Goal: Task Accomplishment & Management: Use online tool/utility

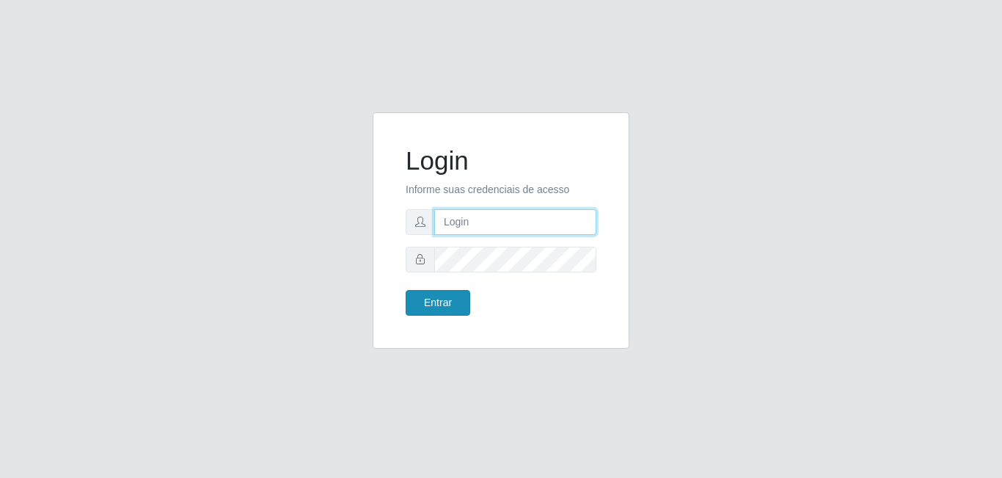
type input "[EMAIL_ADDRESS][DOMAIN_NAME]"
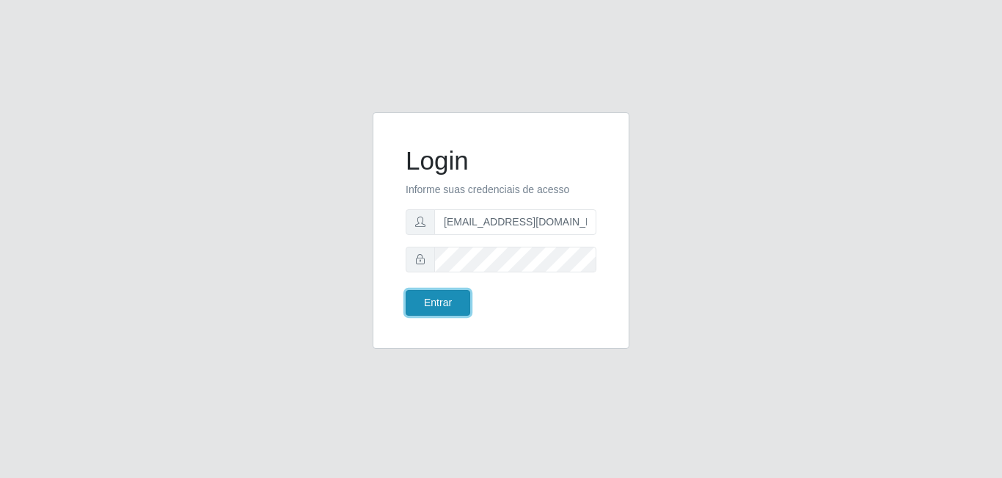
click at [442, 303] on button "Entrar" at bounding box center [438, 303] width 65 height 26
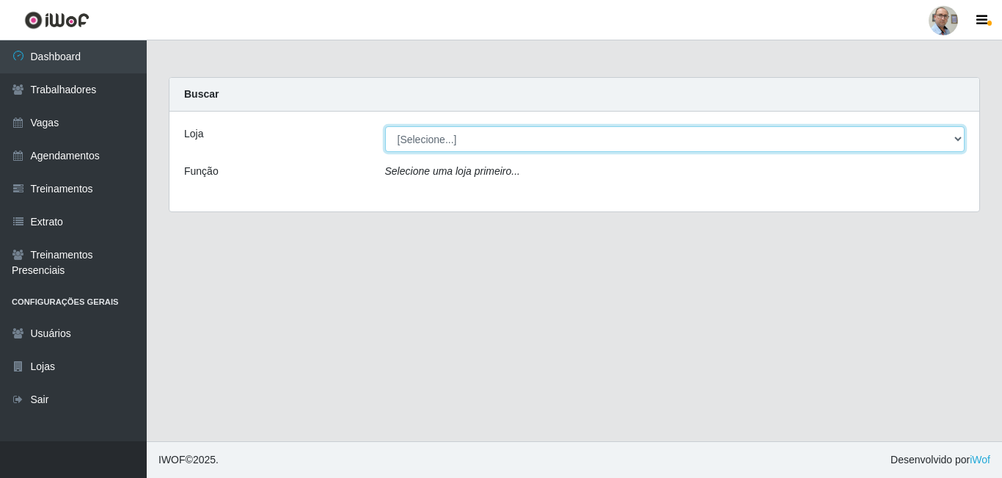
click at [436, 140] on select "[Selecione...] Mar Vermelho - Loja 04" at bounding box center [675, 139] width 580 height 26
select select "251"
click at [385, 126] on select "[Selecione...] Mar Vermelho - Loja 04" at bounding box center [675, 139] width 580 height 26
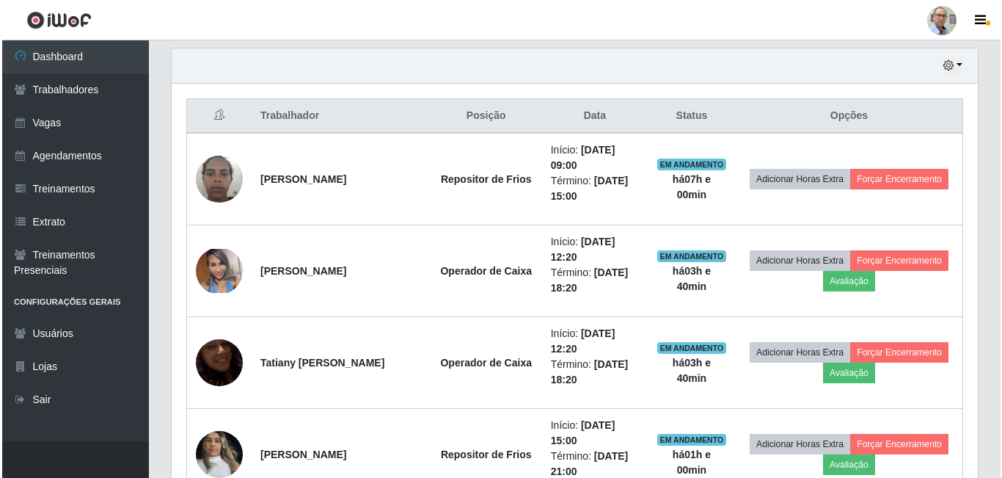
scroll to position [514, 0]
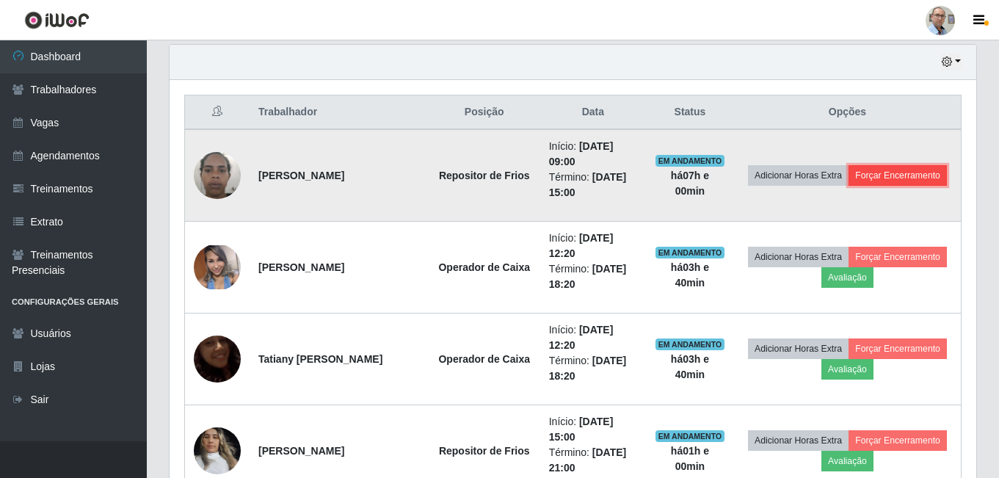
click at [919, 174] on button "Forçar Encerramento" at bounding box center [897, 175] width 98 height 21
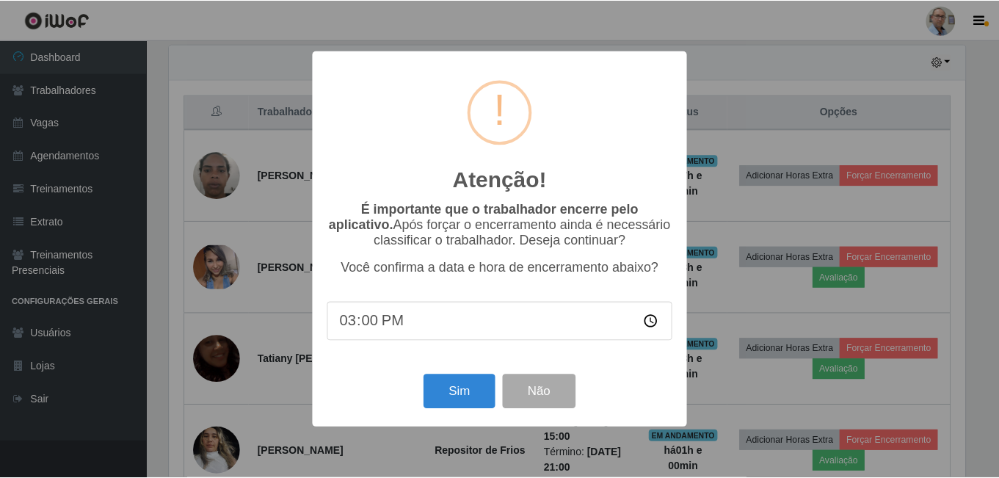
scroll to position [305, 799]
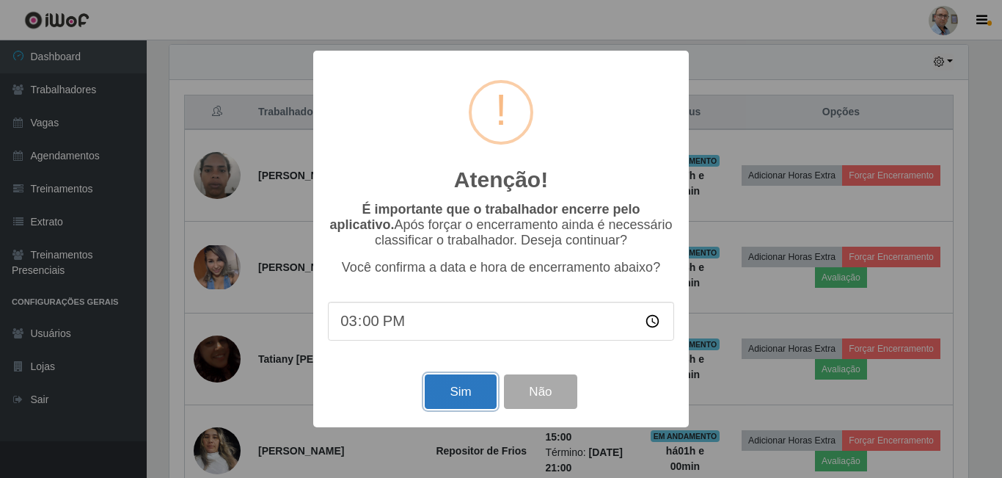
click at [462, 393] on button "Sim" at bounding box center [460, 391] width 71 height 34
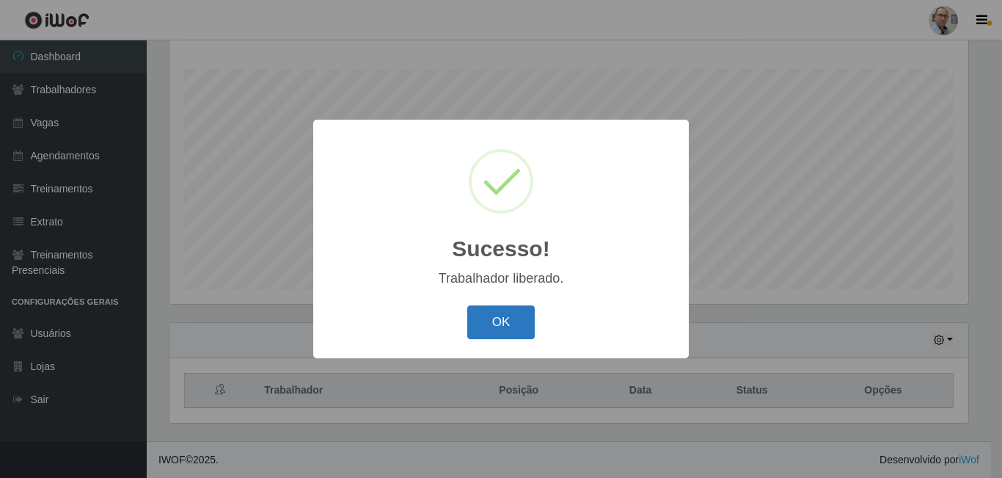
click at [506, 316] on button "OK" at bounding box center [501, 322] width 68 height 34
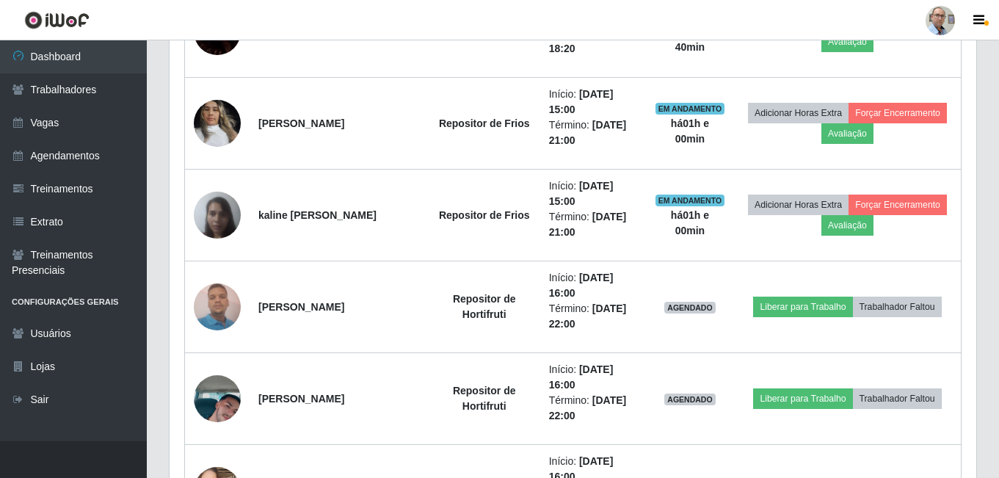
scroll to position [823, 0]
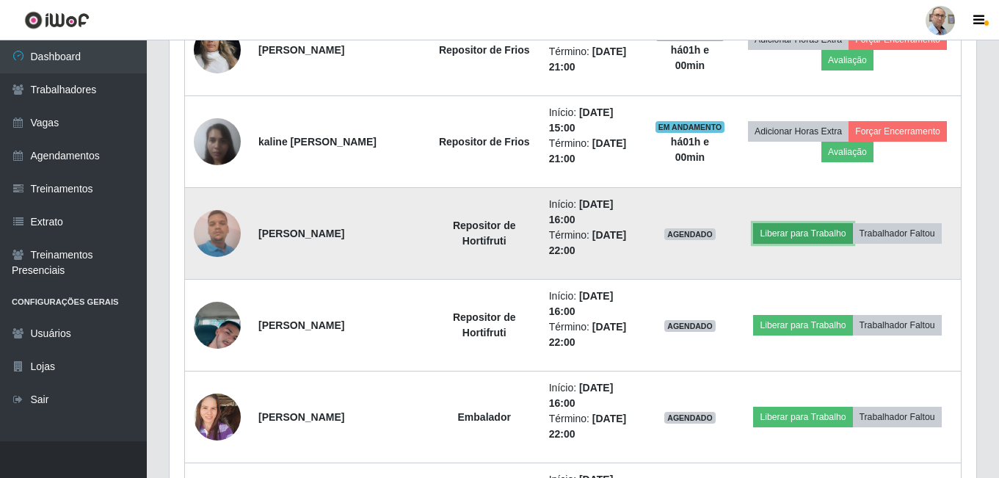
click at [807, 230] on button "Liberar para Trabalho" at bounding box center [802, 233] width 99 height 21
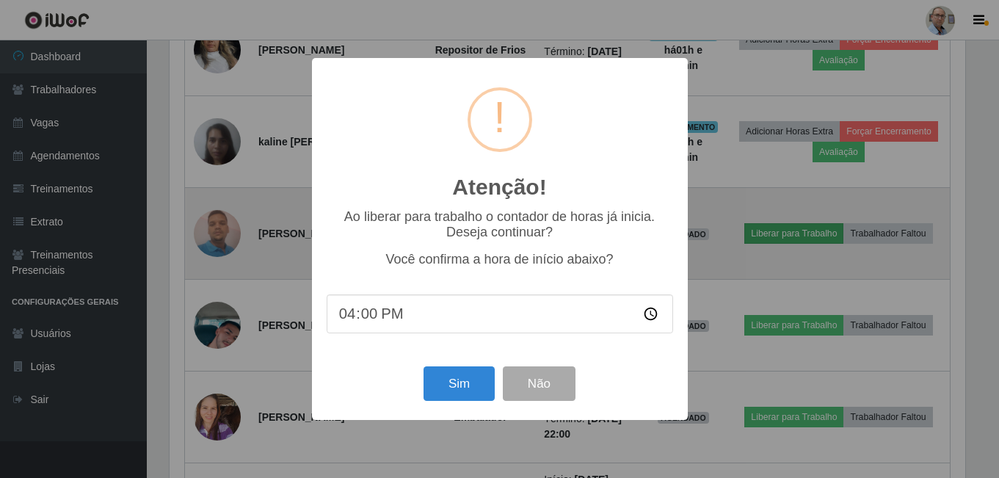
scroll to position [305, 799]
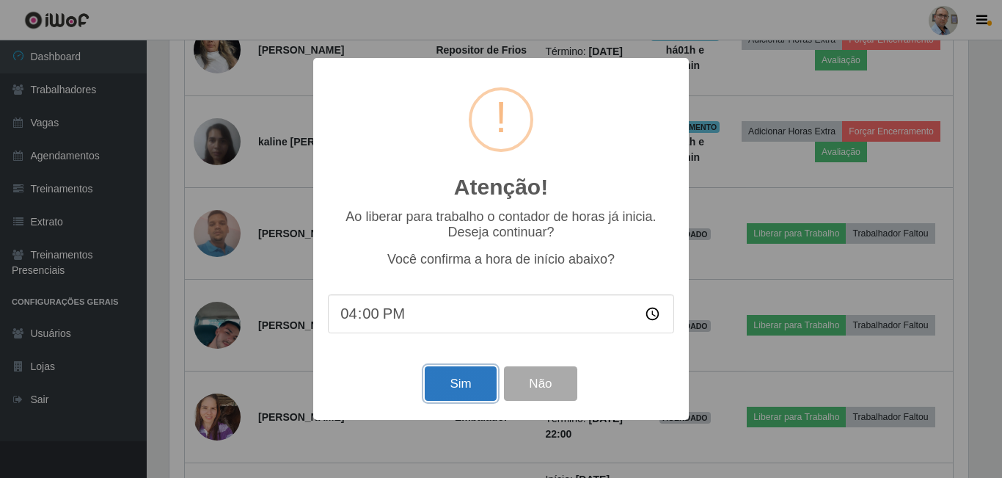
click at [446, 382] on button "Sim" at bounding box center [460, 383] width 71 height 34
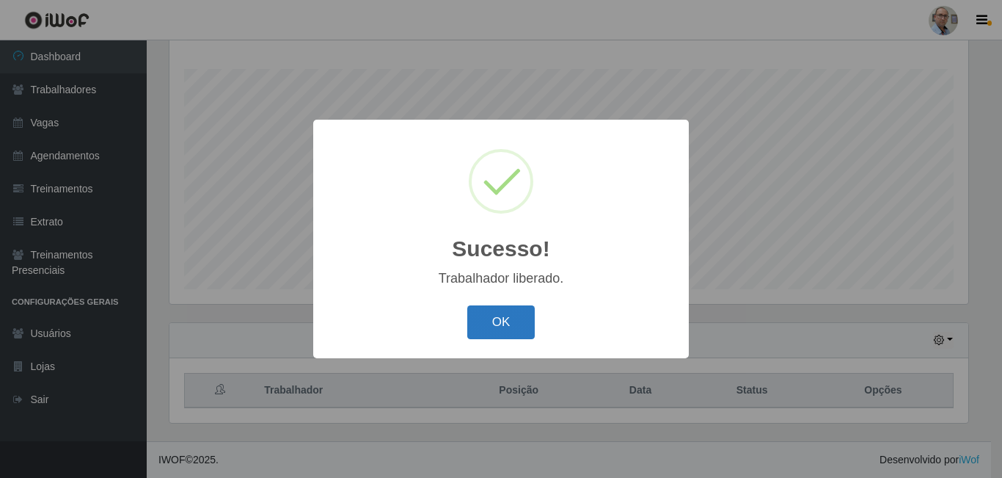
click at [498, 320] on button "OK" at bounding box center [501, 322] width 68 height 34
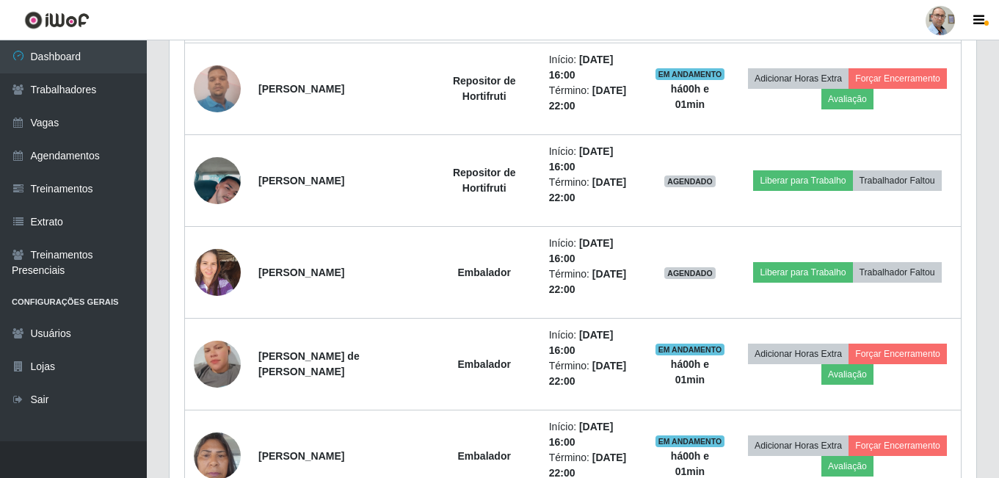
scroll to position [969, 0]
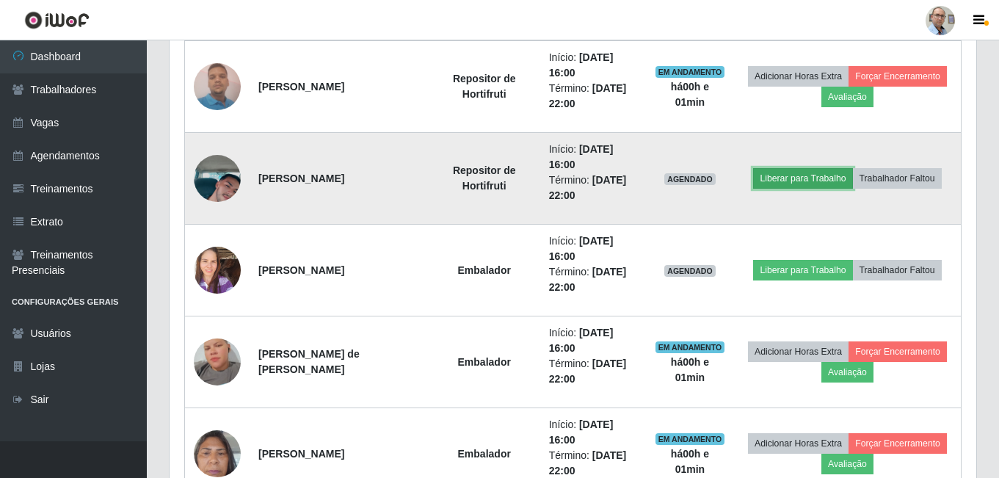
click at [785, 172] on button "Liberar para Trabalho" at bounding box center [802, 178] width 99 height 21
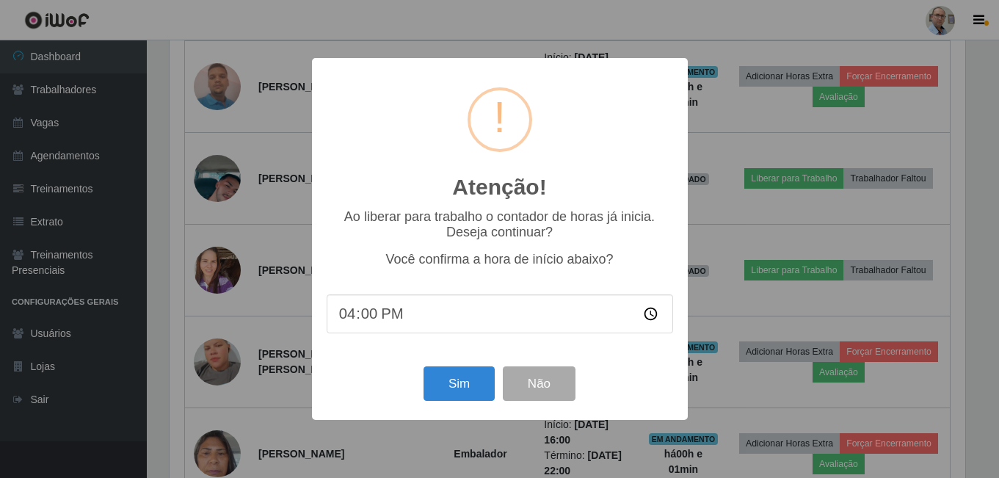
scroll to position [305, 799]
click at [464, 381] on button "Sim" at bounding box center [460, 383] width 71 height 34
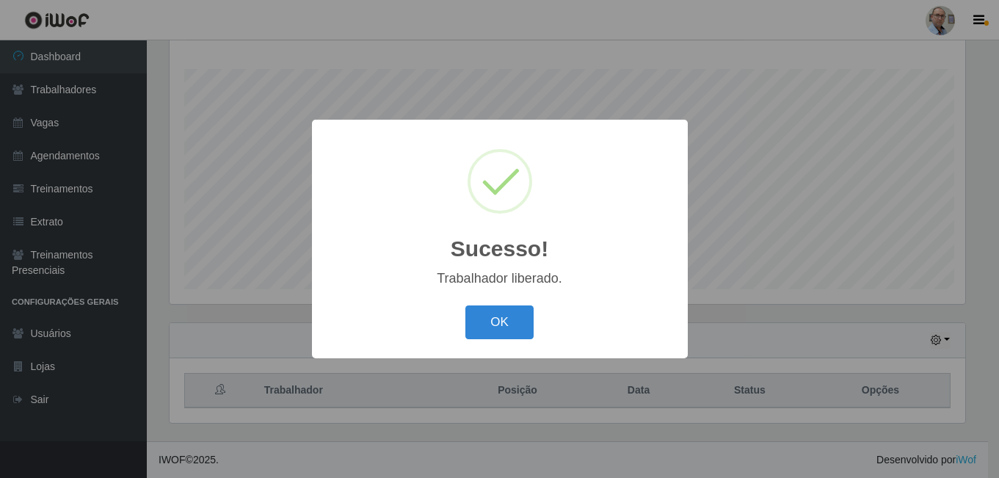
scroll to position [0, 0]
click at [502, 313] on button "OK" at bounding box center [501, 322] width 68 height 34
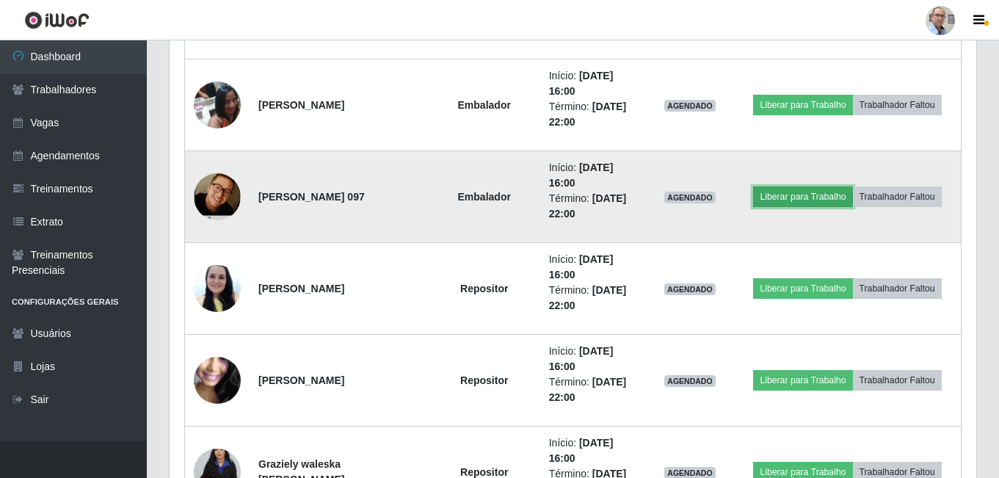
click at [801, 194] on button "Liberar para Trabalho" at bounding box center [802, 196] width 99 height 21
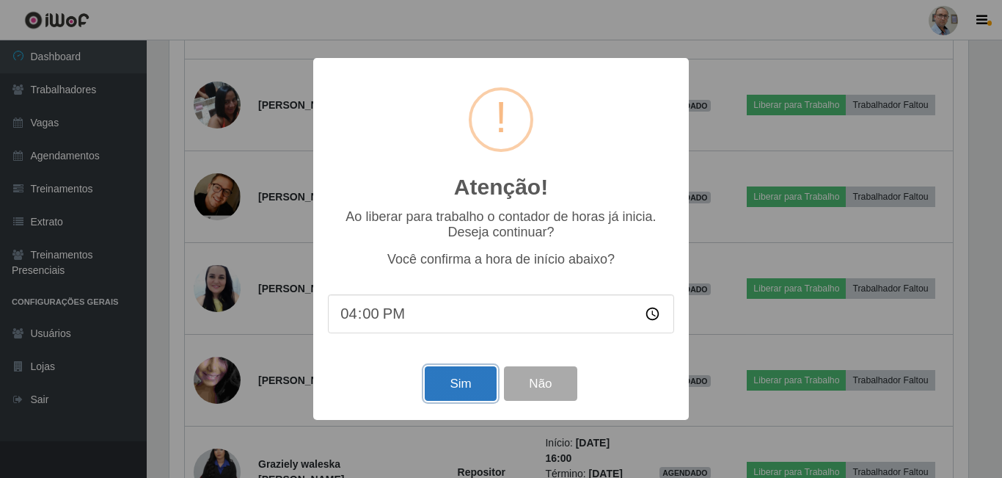
click at [448, 385] on button "Sim" at bounding box center [460, 383] width 71 height 34
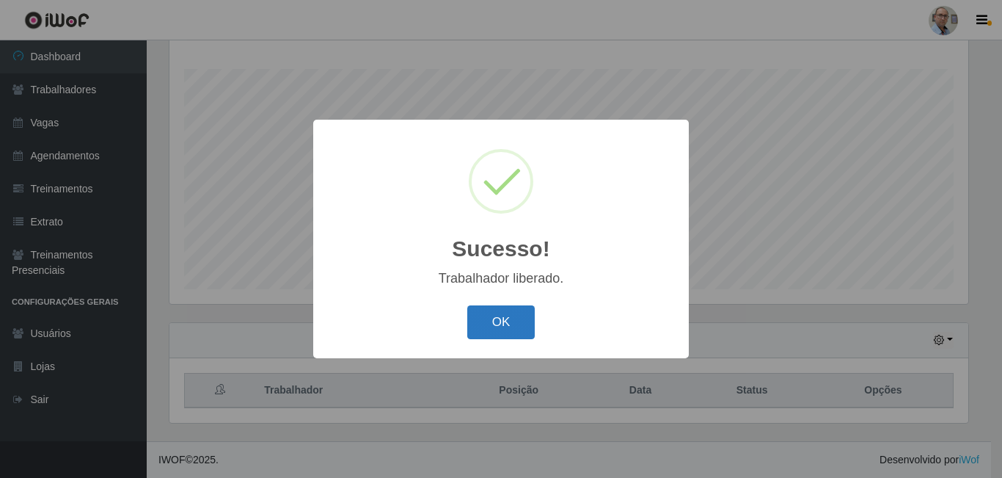
click at [499, 317] on button "OK" at bounding box center [501, 322] width 68 height 34
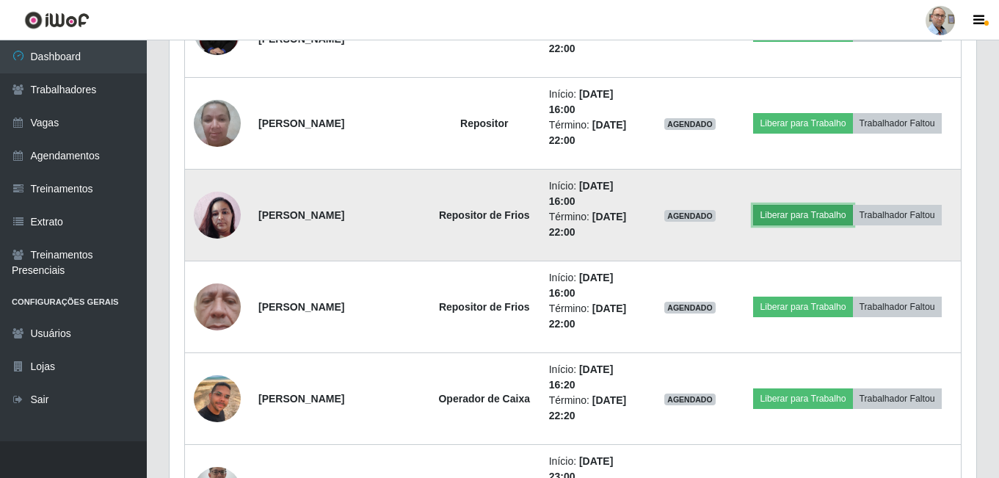
click at [809, 216] on button "Liberar para Trabalho" at bounding box center [802, 215] width 99 height 21
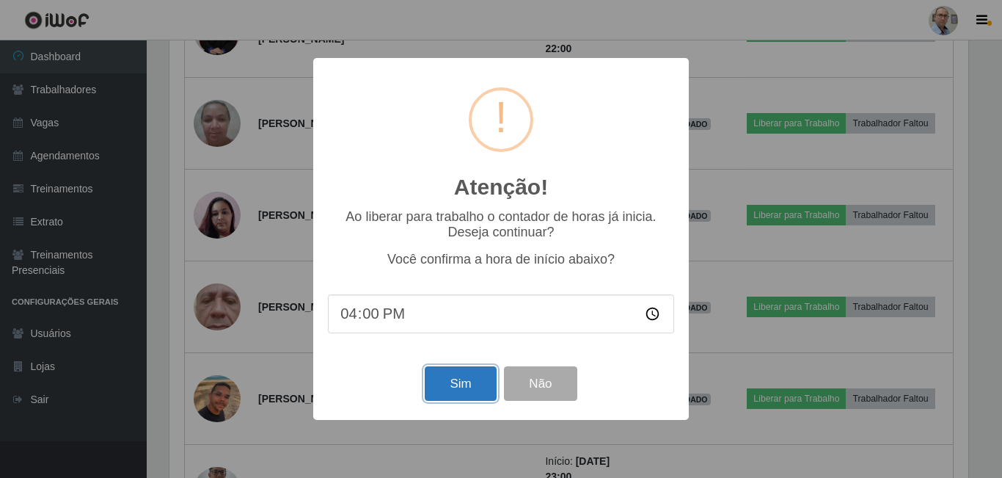
click at [444, 382] on button "Sim" at bounding box center [460, 383] width 71 height 34
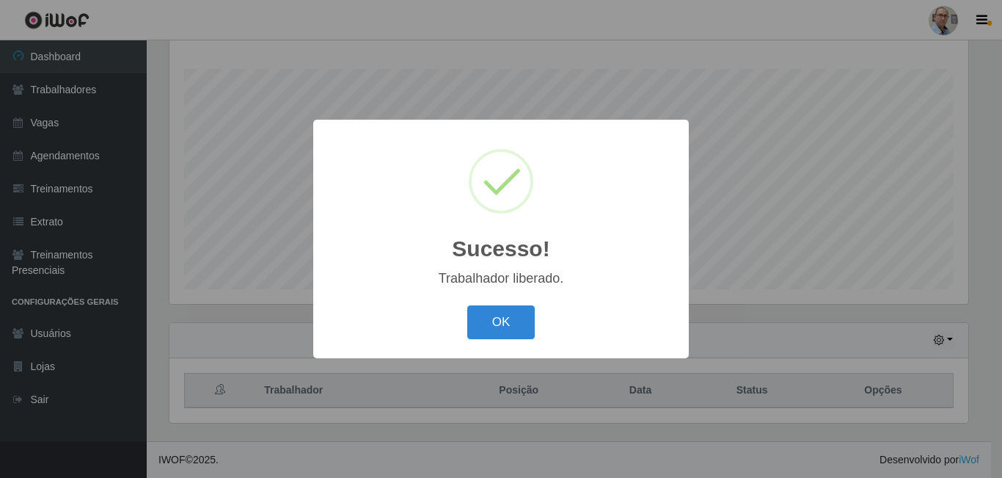
click at [506, 299] on div "Sucesso! × Trabalhador liberado. OK Cancel" at bounding box center [501, 239] width 376 height 238
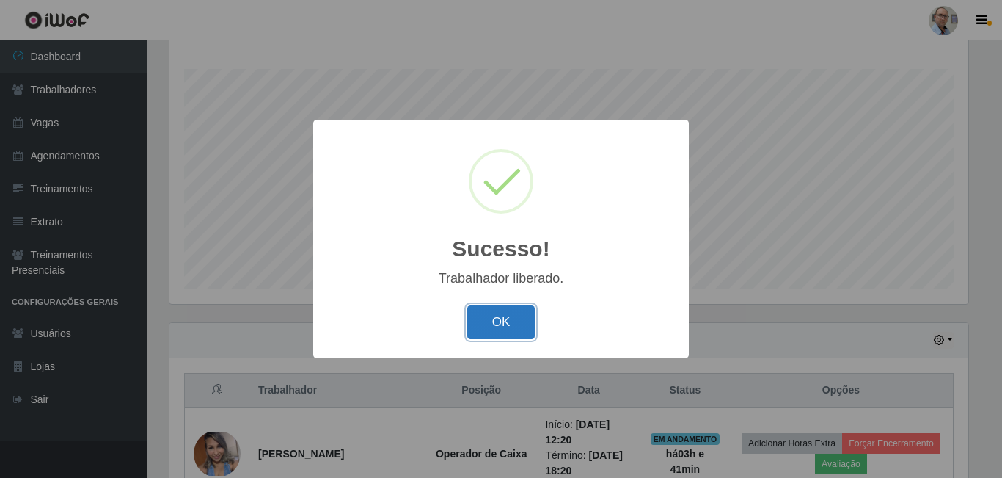
click at [481, 334] on button "OK" at bounding box center [501, 322] width 68 height 34
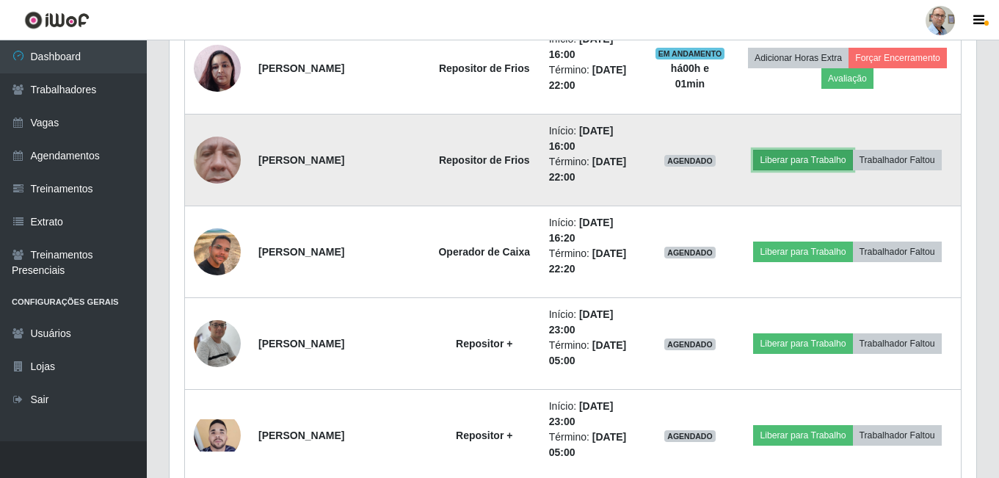
click at [803, 158] on button "Liberar para Trabalho" at bounding box center [802, 160] width 99 height 21
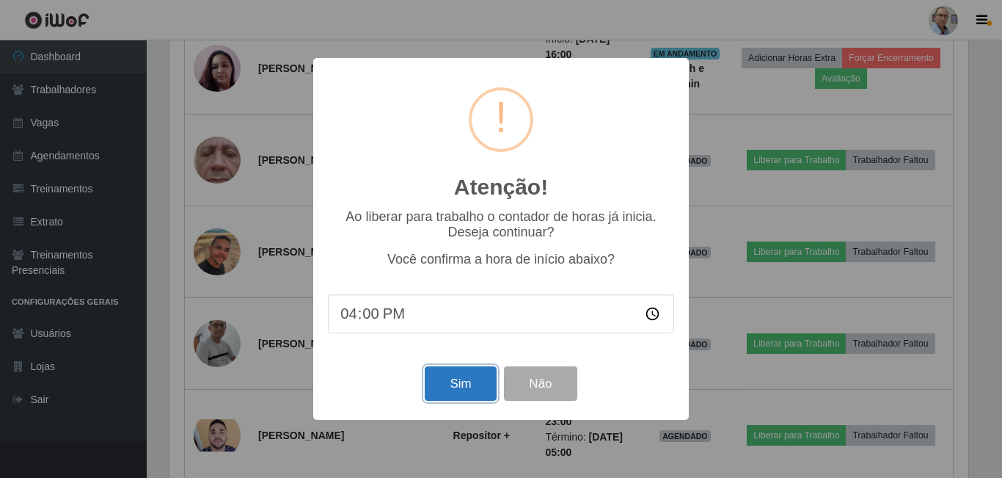
click at [448, 398] on button "Sim" at bounding box center [460, 383] width 71 height 34
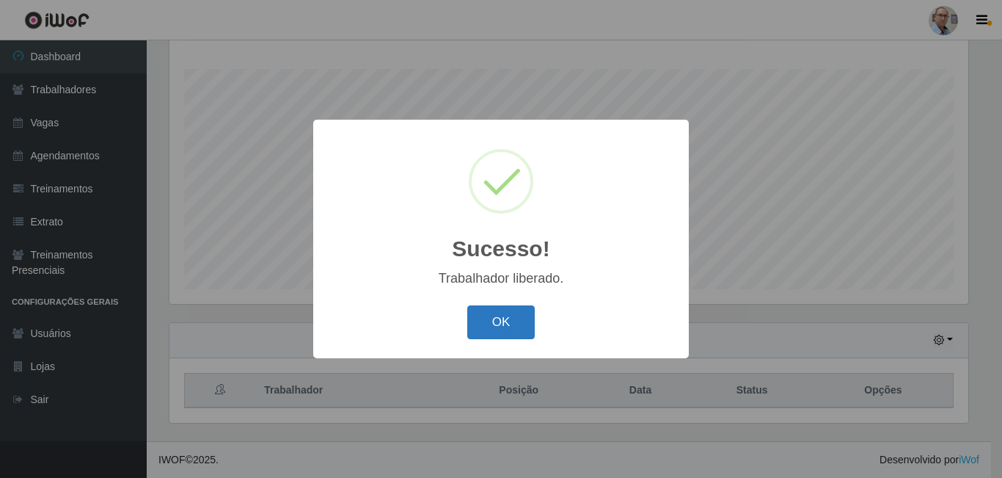
click at [489, 318] on button "OK" at bounding box center [501, 322] width 68 height 34
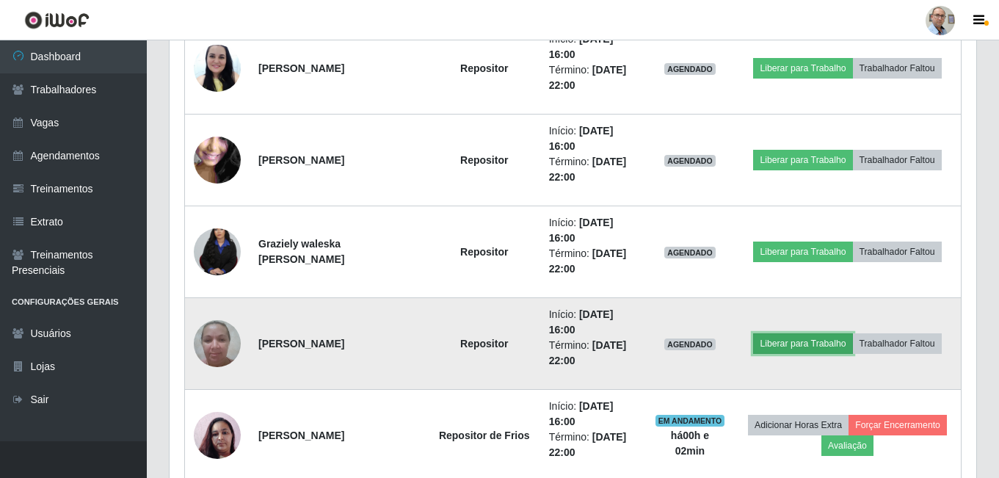
click at [812, 339] on button "Liberar para Trabalho" at bounding box center [802, 343] width 99 height 21
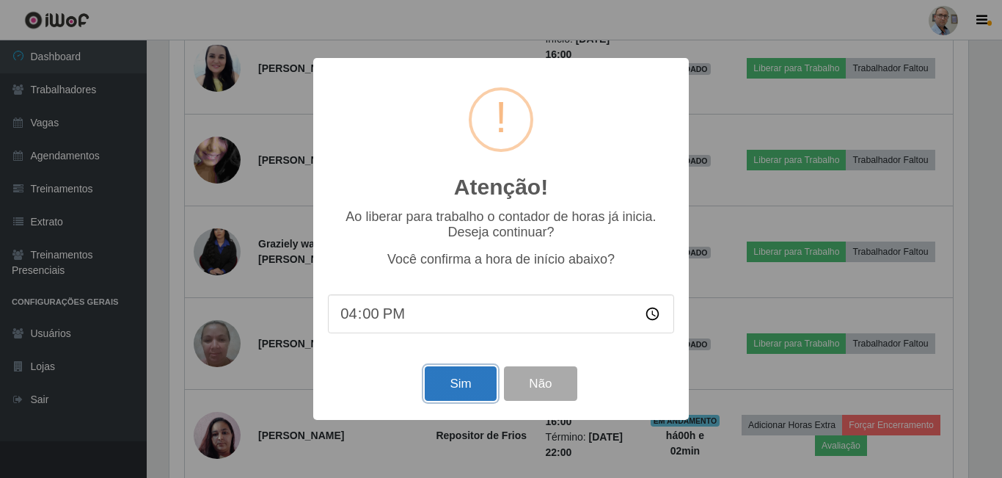
click at [453, 376] on button "Sim" at bounding box center [460, 383] width 71 height 34
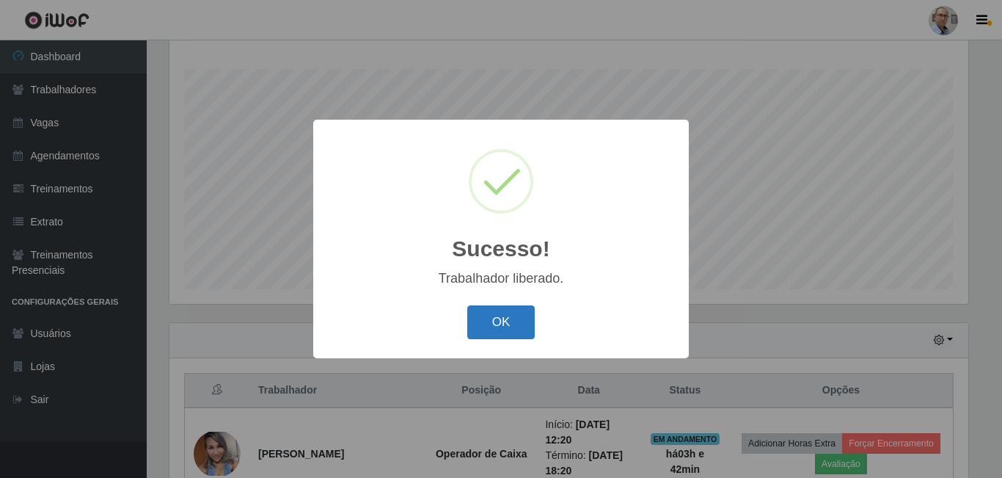
click at [503, 318] on button "OK" at bounding box center [501, 322] width 68 height 34
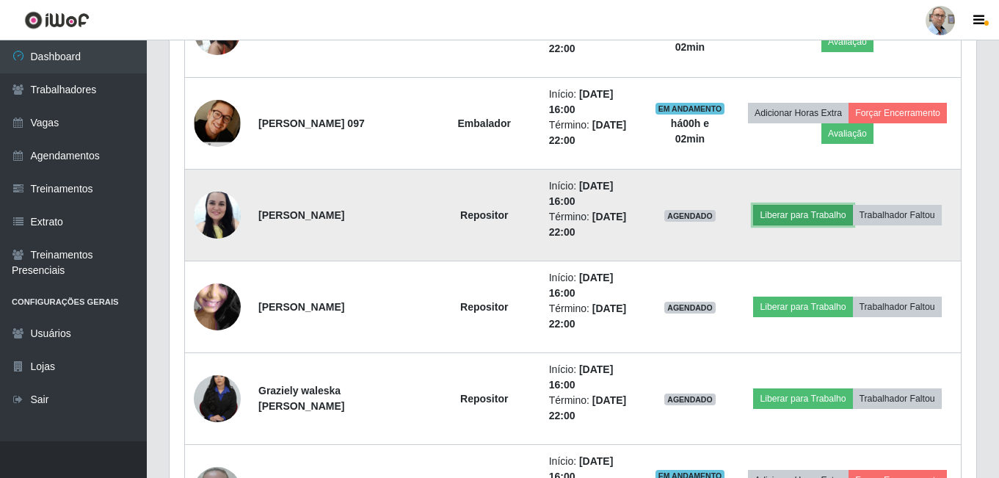
click at [796, 215] on button "Liberar para Trabalho" at bounding box center [802, 215] width 99 height 21
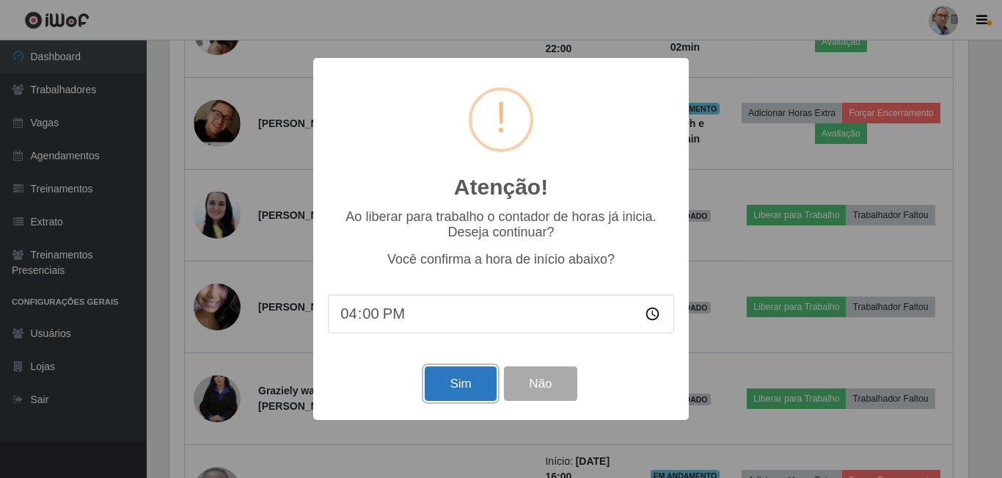
click at [466, 394] on button "Sim" at bounding box center [460, 383] width 71 height 34
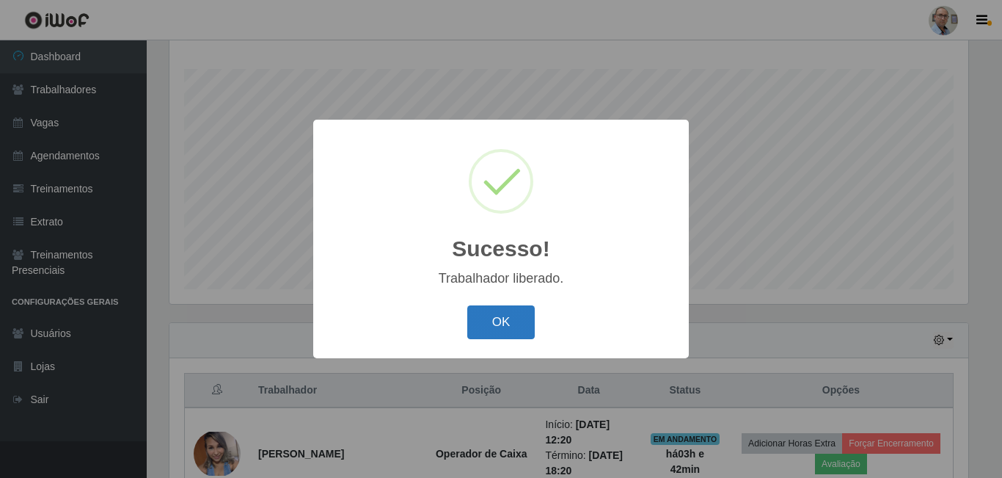
click at [500, 321] on button "OK" at bounding box center [501, 322] width 68 height 34
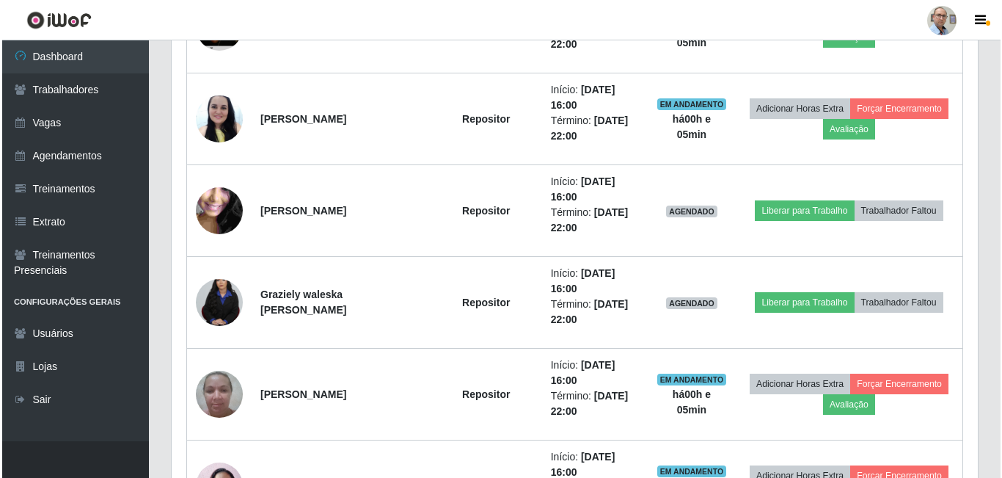
scroll to position [1703, 0]
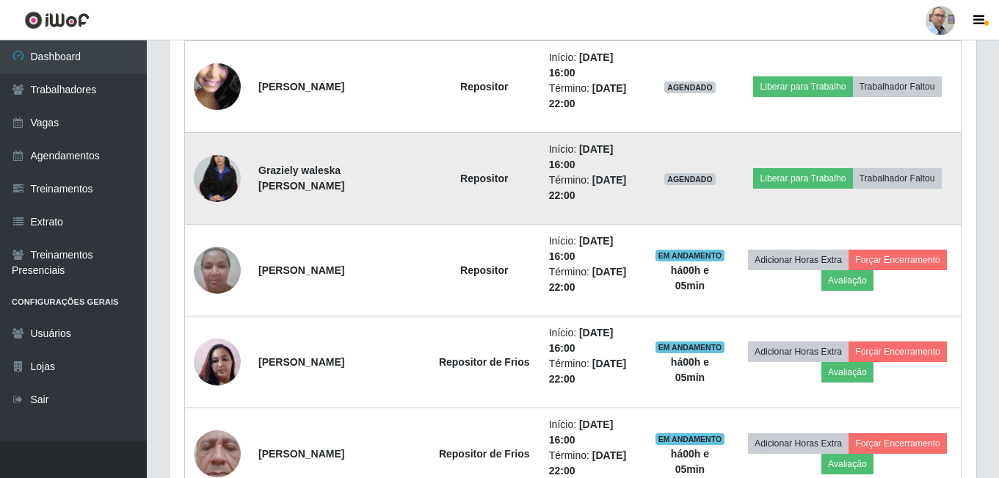
click at [202, 180] on img at bounding box center [217, 178] width 47 height 70
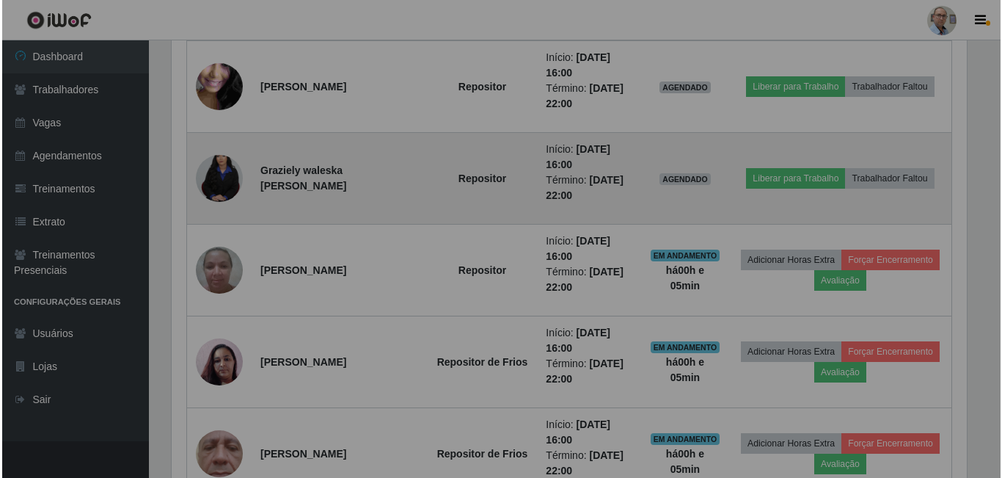
scroll to position [305, 806]
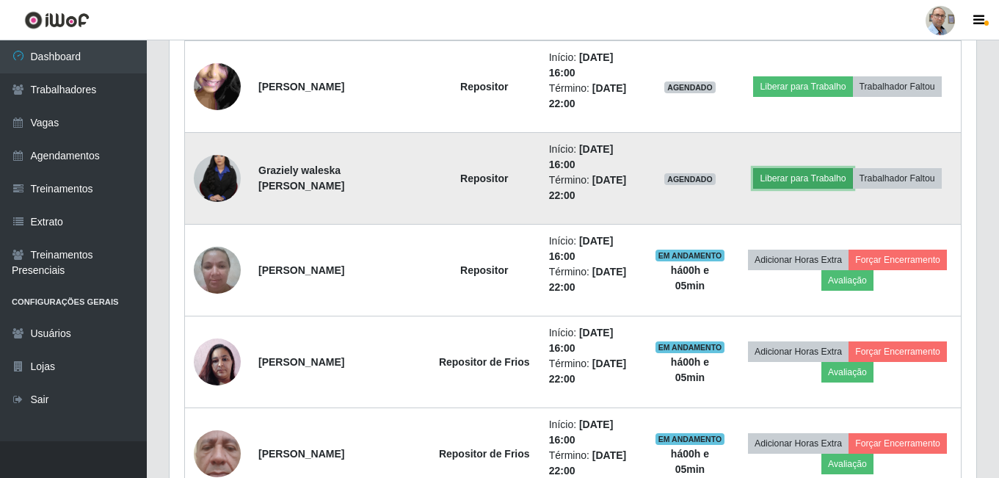
click at [795, 180] on button "Liberar para Trabalho" at bounding box center [802, 178] width 99 height 21
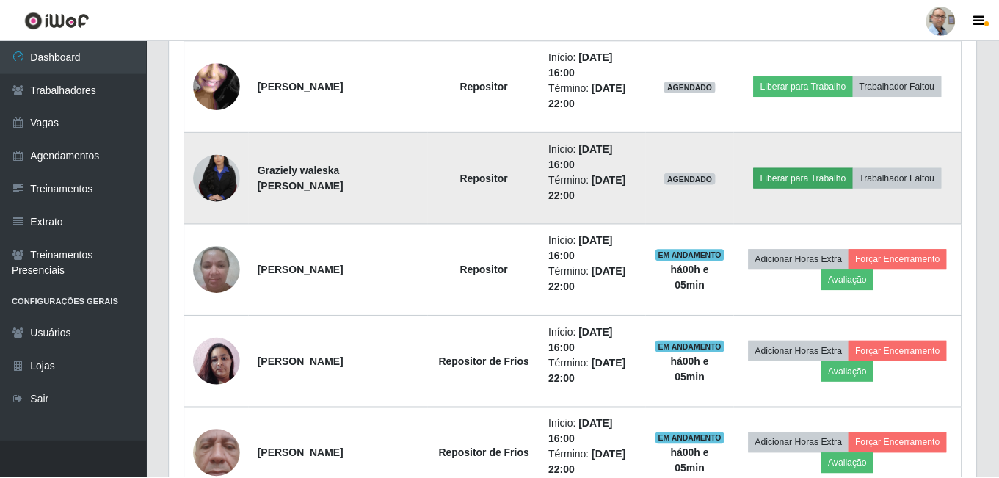
scroll to position [305, 799]
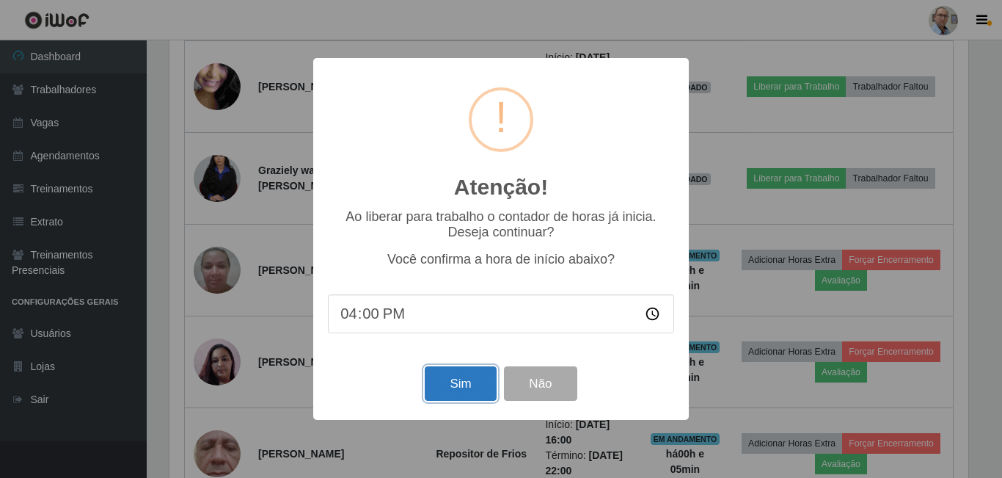
click at [448, 378] on button "Sim" at bounding box center [460, 383] width 71 height 34
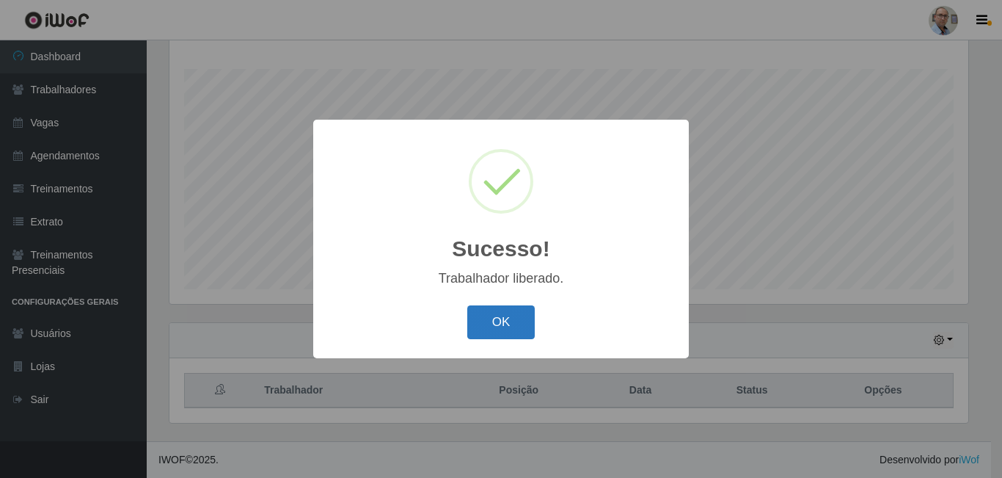
click at [489, 328] on button "OK" at bounding box center [501, 322] width 68 height 34
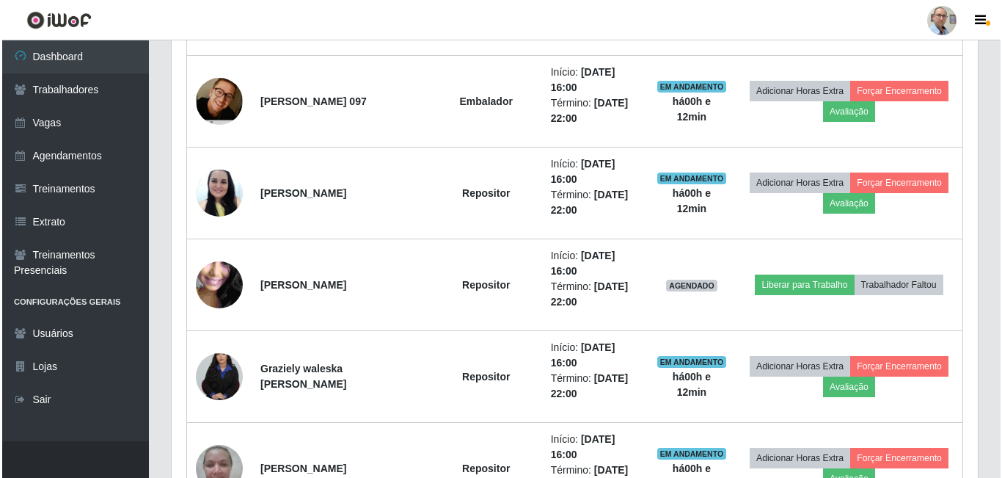
scroll to position [1556, 0]
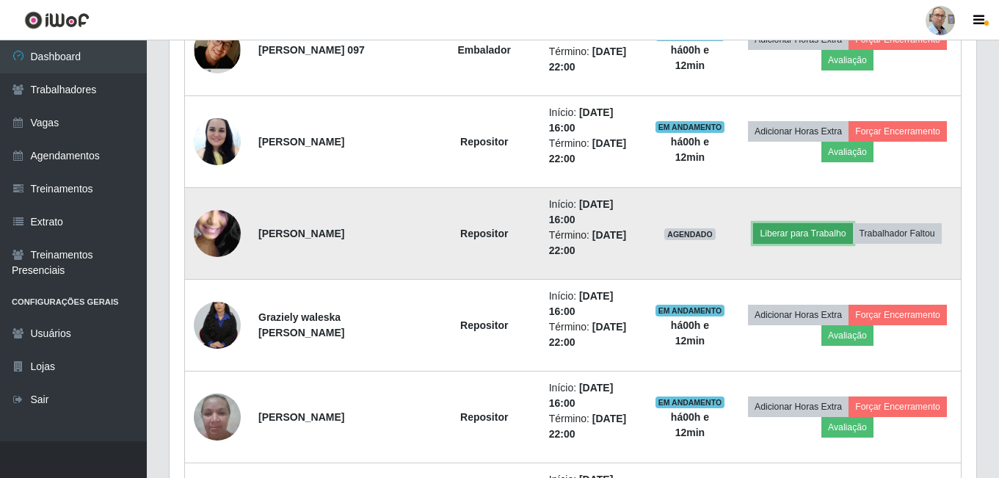
click at [792, 231] on button "Liberar para Trabalho" at bounding box center [802, 233] width 99 height 21
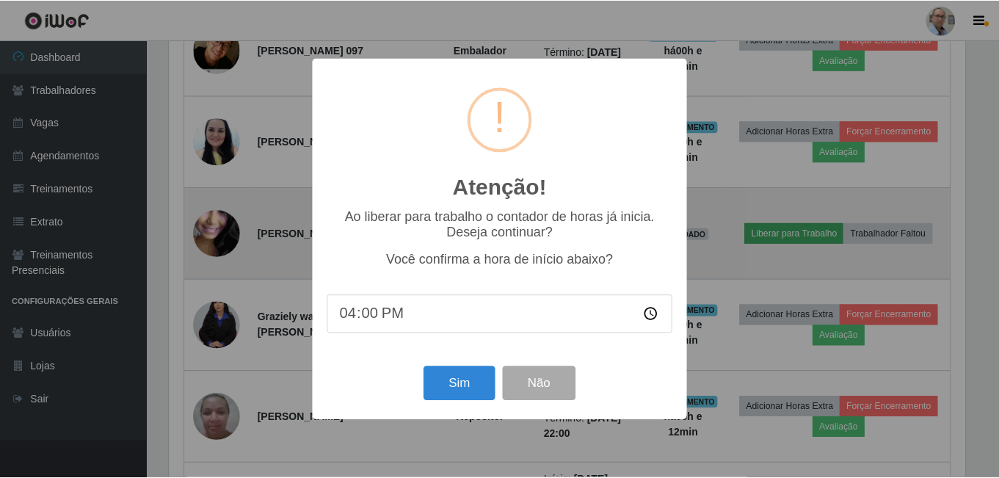
scroll to position [305, 799]
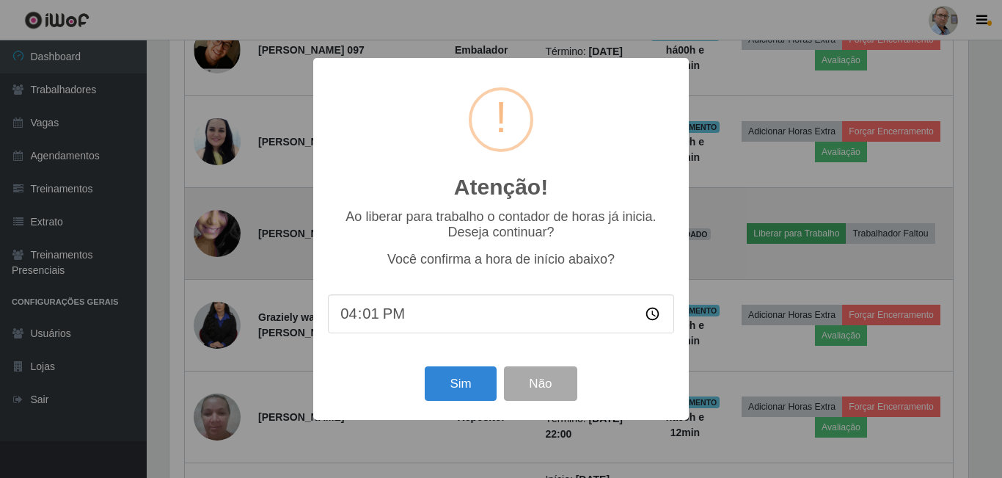
type input "16:10"
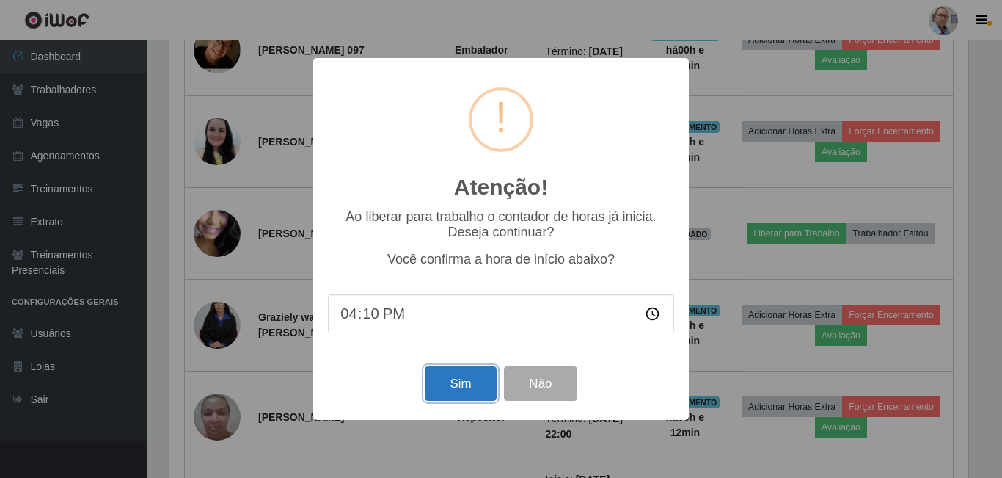
click at [459, 385] on button "Sim" at bounding box center [460, 383] width 71 height 34
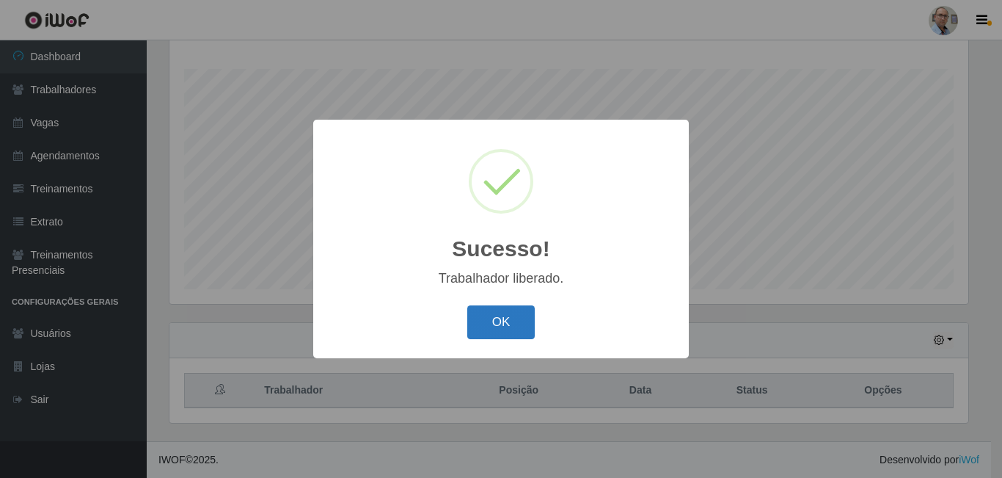
click at [467, 324] on button "OK" at bounding box center [501, 322] width 68 height 34
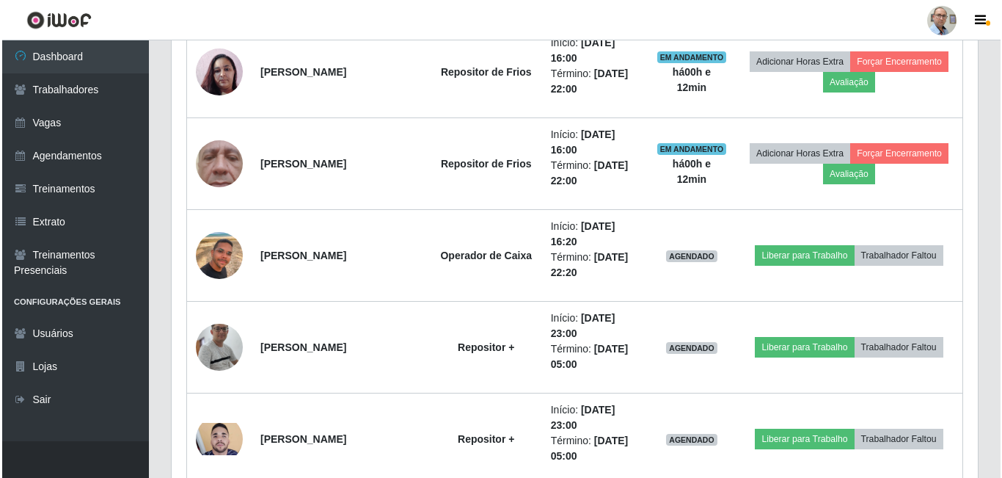
scroll to position [1997, 0]
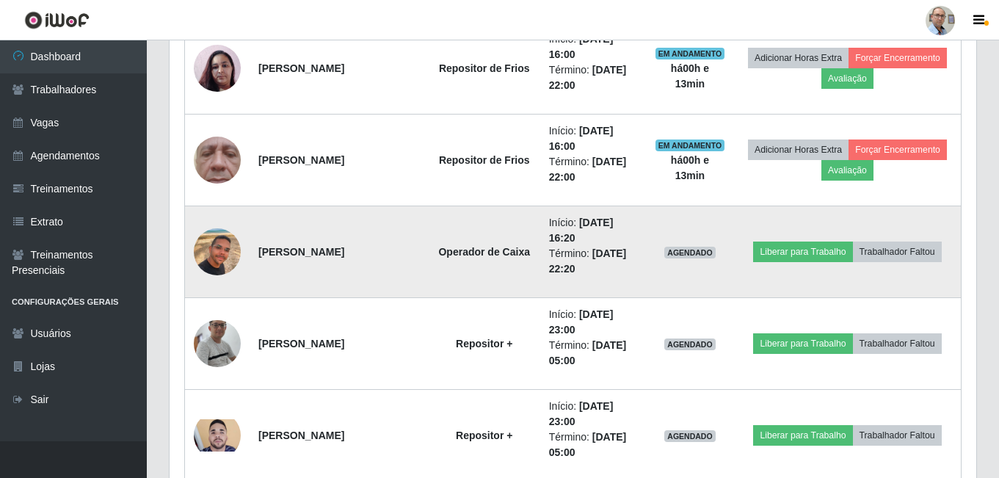
click at [214, 244] on img at bounding box center [217, 252] width 47 height 84
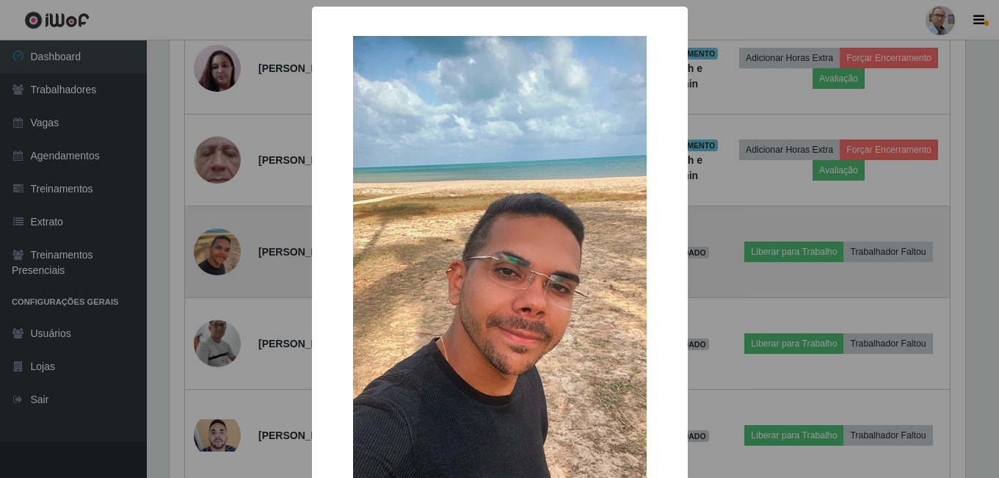
scroll to position [305, 799]
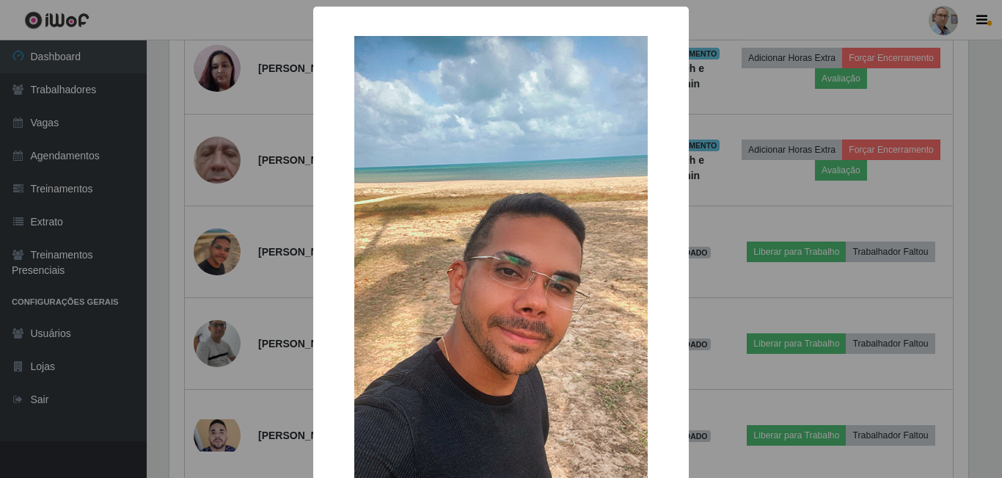
click at [230, 316] on div "× OK Cancel" at bounding box center [501, 239] width 1002 height 478
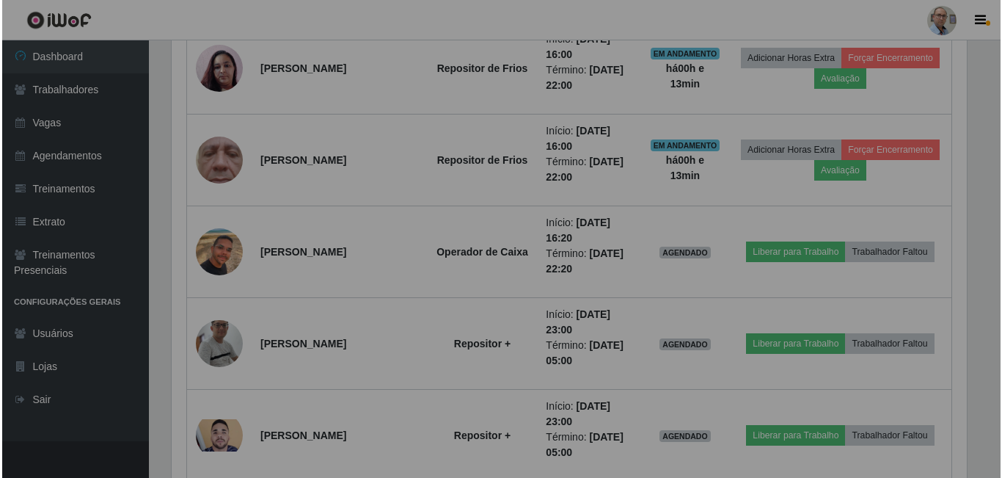
scroll to position [305, 806]
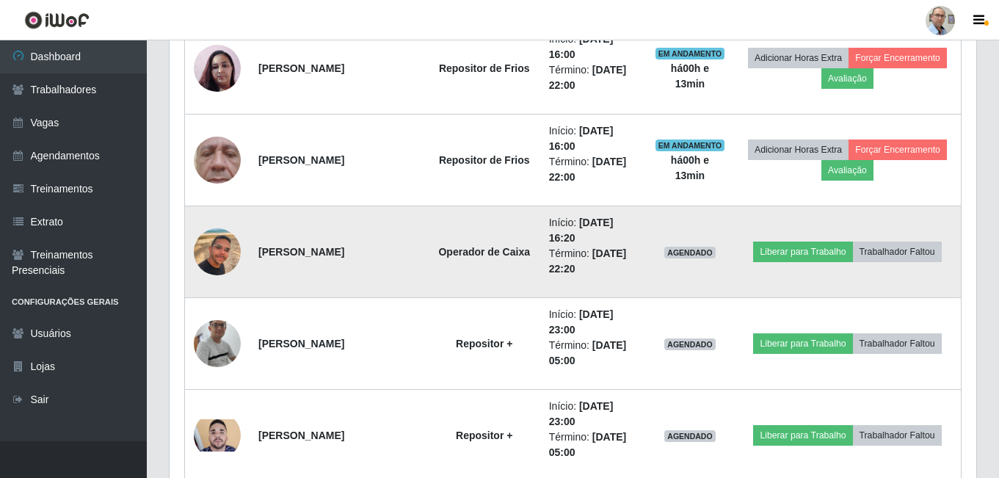
click at [225, 255] on img at bounding box center [217, 252] width 47 height 84
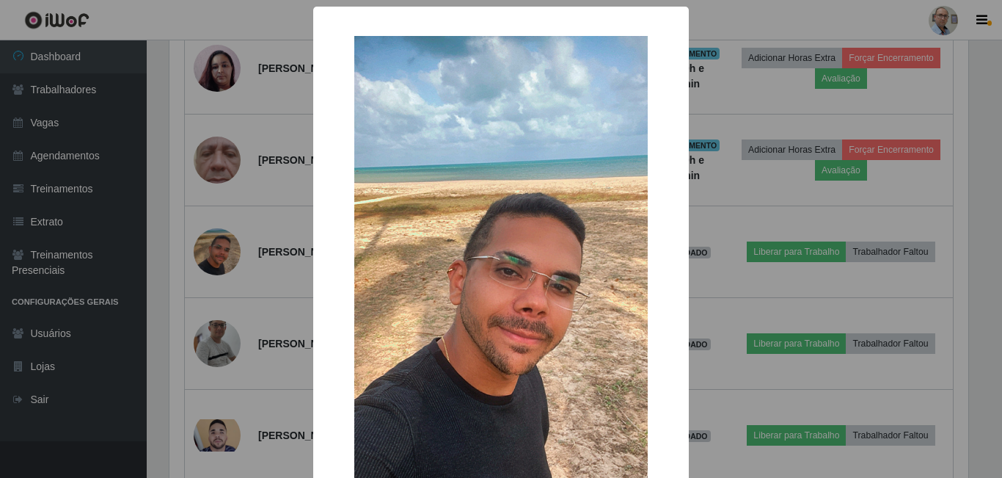
click at [219, 258] on div "× OK Cancel" at bounding box center [501, 239] width 1002 height 478
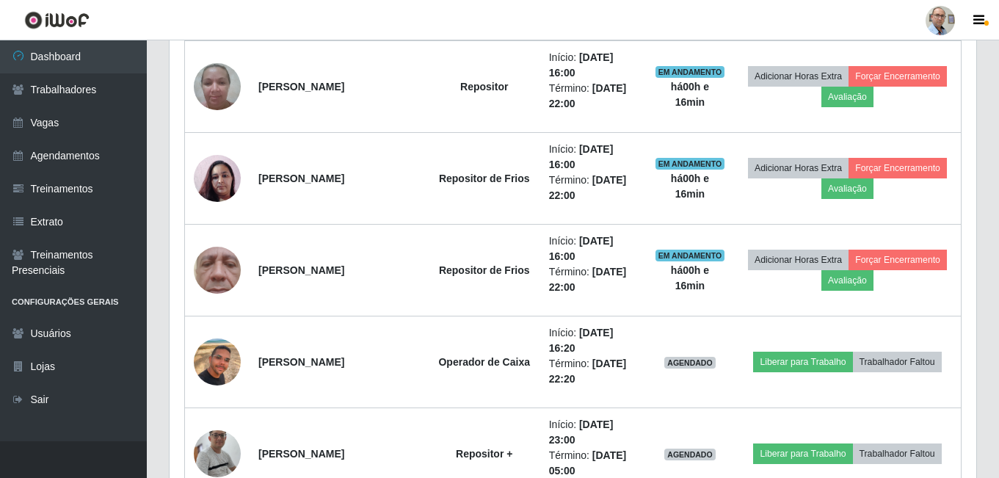
scroll to position [1960, 0]
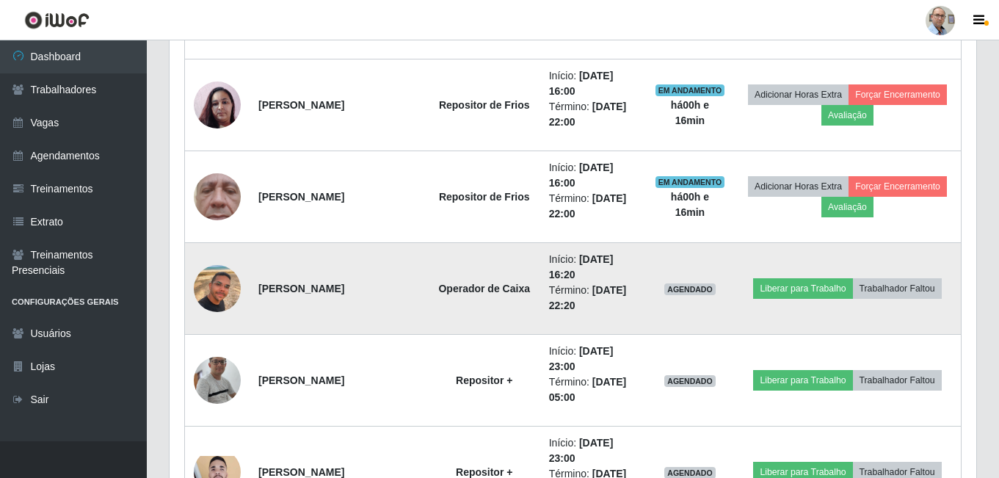
click at [220, 283] on img at bounding box center [217, 289] width 47 height 84
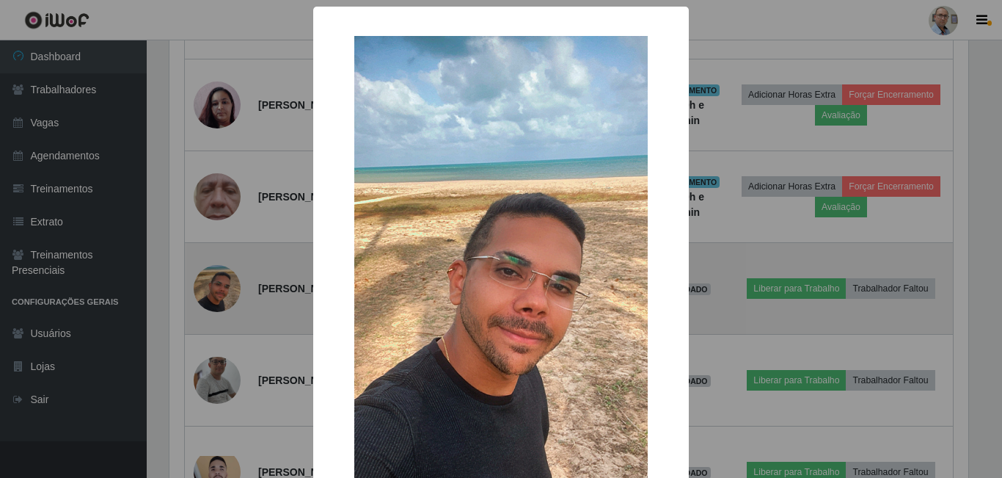
click at [226, 285] on div "× OK Cancel" at bounding box center [501, 239] width 1002 height 478
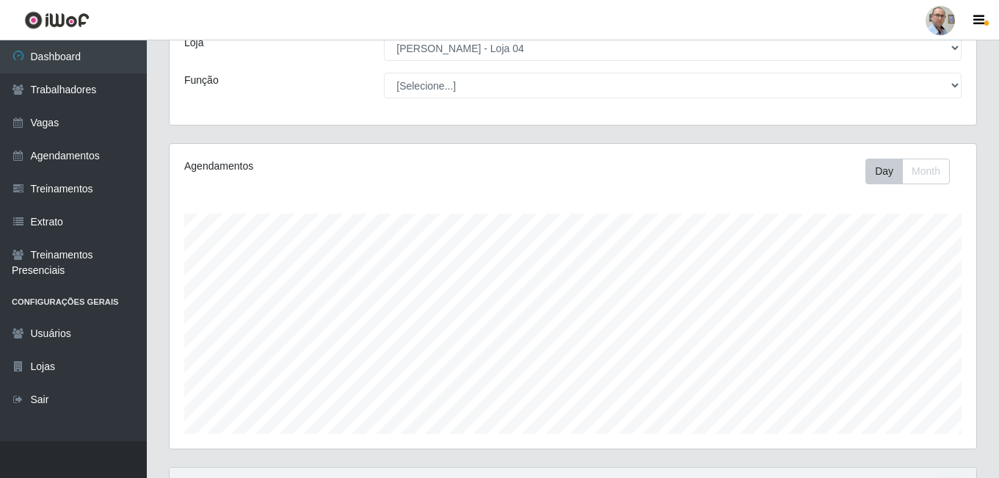
scroll to position [164, 0]
